Goal: Transaction & Acquisition: Purchase product/service

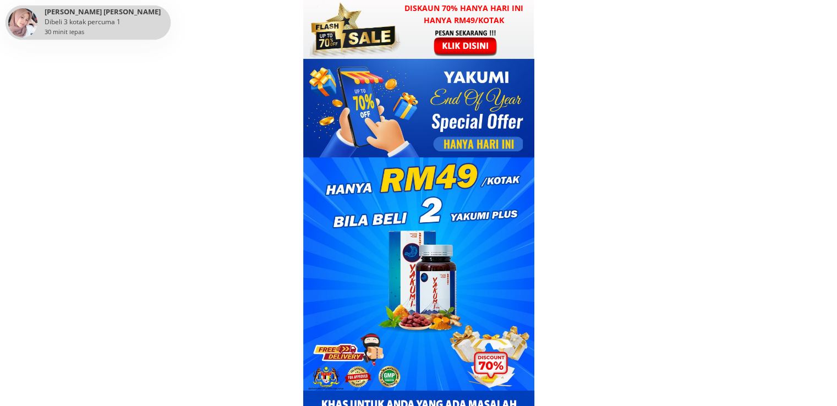
click at [392, 38] on div at bounding box center [353, 29] width 97 height 59
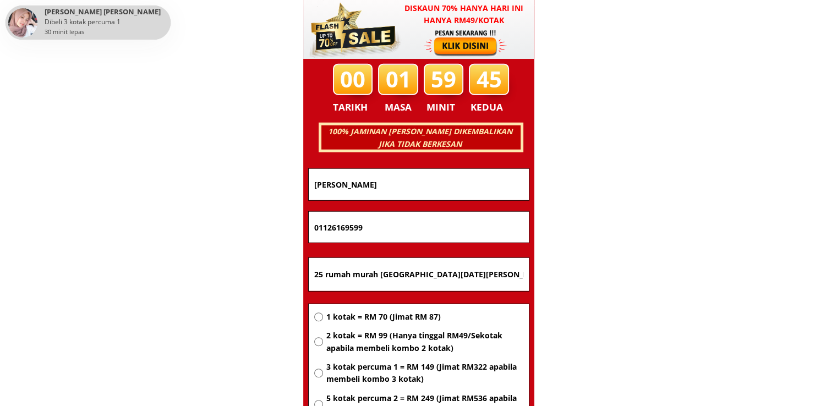
scroll to position [7049, 0]
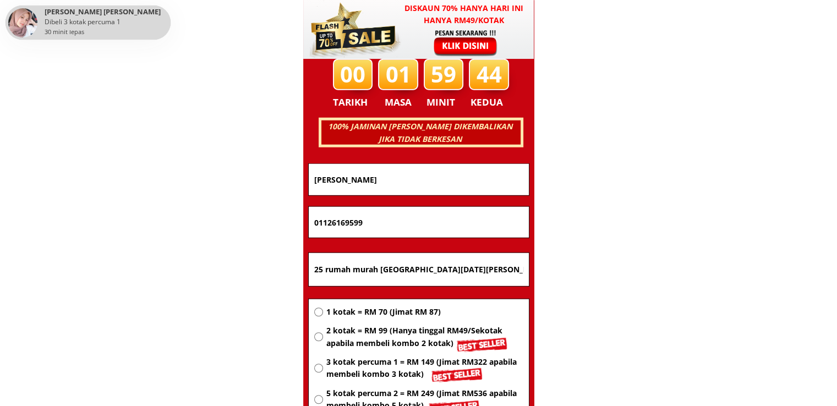
click at [434, 264] on input "25 rumah murah [GEOGRAPHIC_DATA][DATE][PERSON_NAME]" at bounding box center [418, 269] width 215 height 33
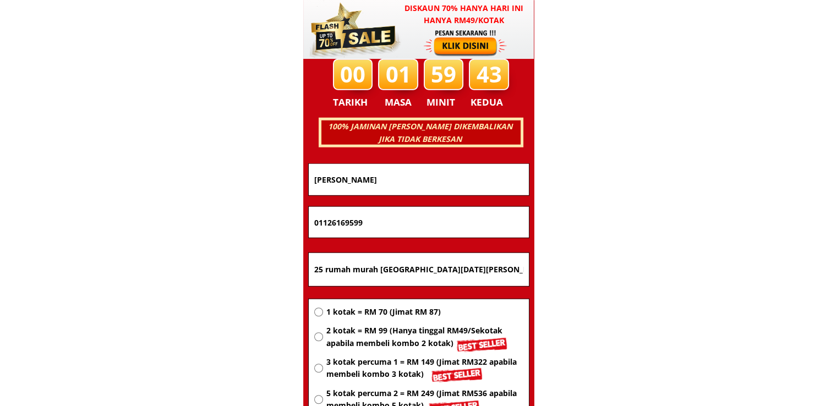
paste input "Wisma.Tanc"
type input "Wisma.Tanc"
click at [409, 315] on span "1 kotak = RM 70 (Jimat RM 87)" at bounding box center [424, 312] width 197 height 12
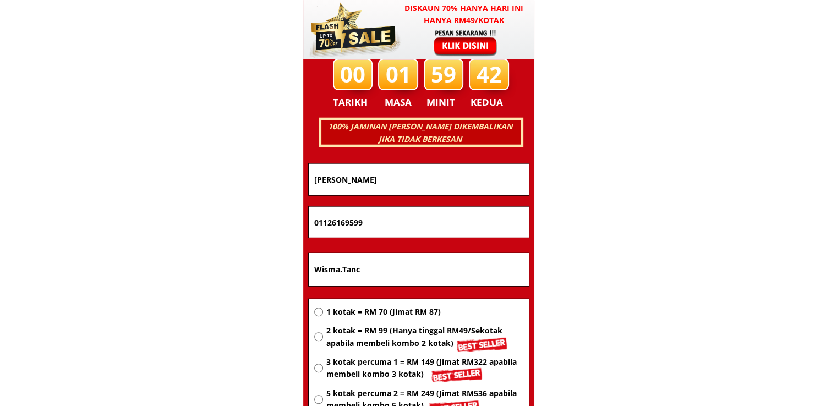
radio input "true"
click at [409, 342] on span "2 kotak = RM 99 (Hanya tinggal RM49/Sekotak apabila membeli kombo 2 kotak)" at bounding box center [424, 337] width 197 height 25
radio input "true"
drag, startPoint x: 206, startPoint y: 222, endPoint x: 192, endPoint y: 221, distance: 13.8
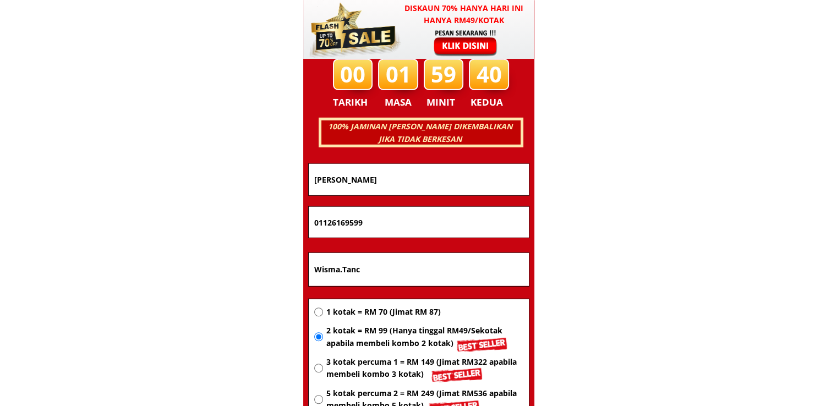
drag, startPoint x: 381, startPoint y: 222, endPoint x: 96, endPoint y: 222, distance: 285.0
paste input "23230177"
type input "0123230177"
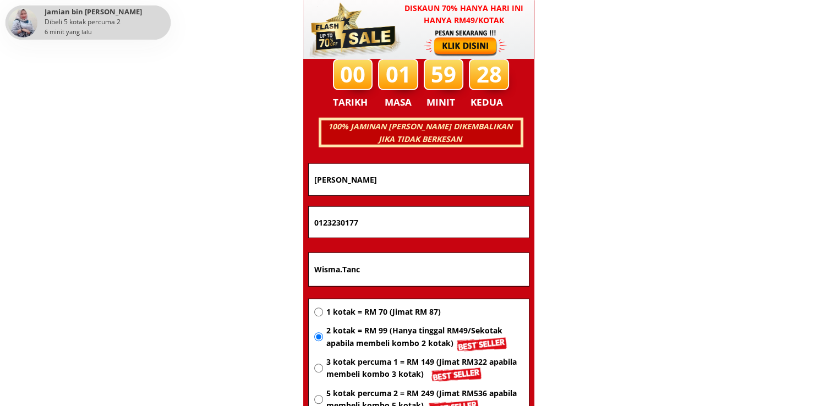
drag, startPoint x: 405, startPoint y: 171, endPoint x: 216, endPoint y: 171, distance: 189.8
paste input "okjack Darus"
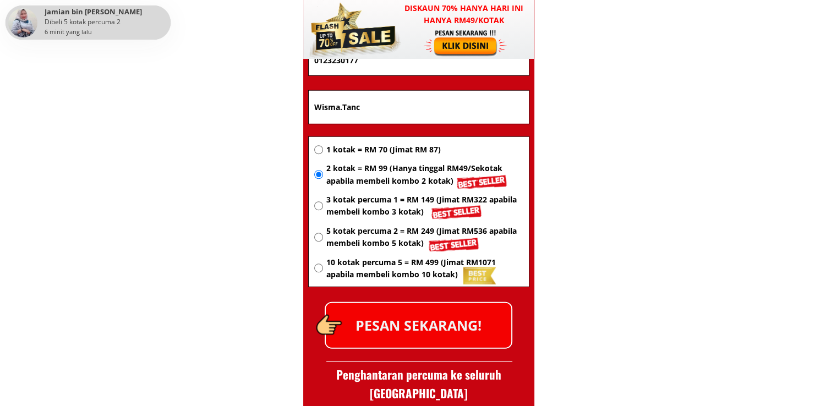
scroll to position [7214, 0]
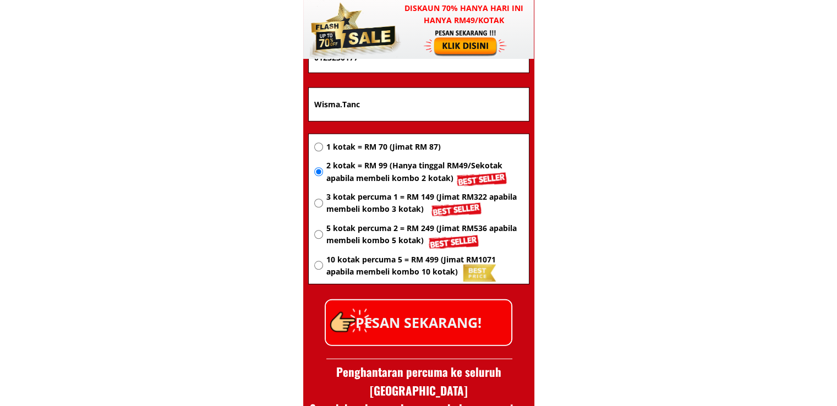
type input "Tokjack Darus"
click at [458, 310] on p "PESAN SEKARANG!" at bounding box center [418, 322] width 185 height 45
